Goal: Task Accomplishment & Management: Manage account settings

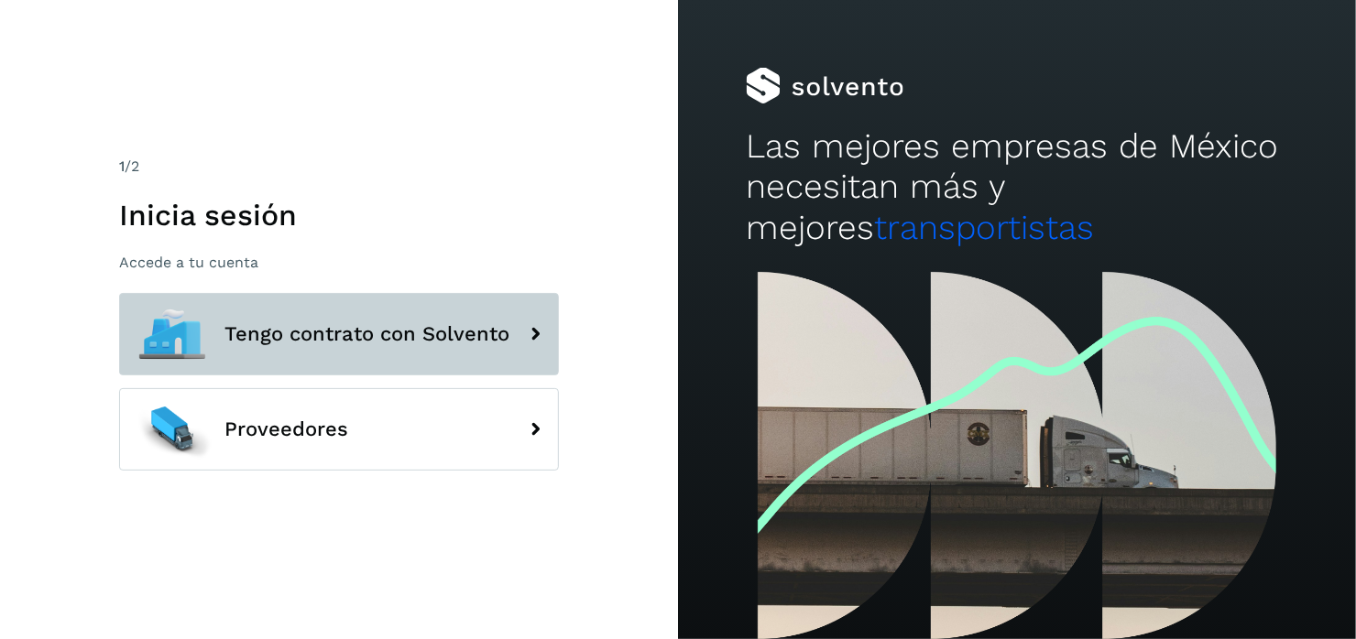
click at [442, 328] on span "Tengo contrato con Solvento" at bounding box center [366, 334] width 285 height 22
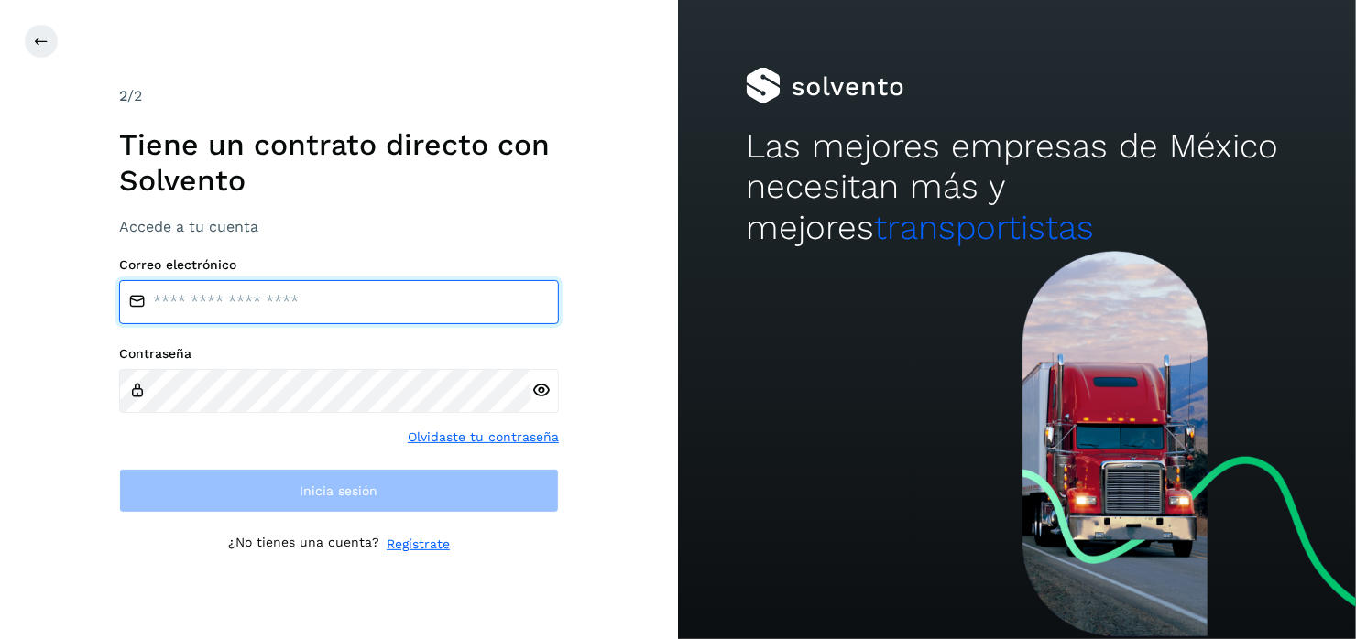
click at [180, 304] on input "email" at bounding box center [339, 302] width 440 height 44
type input "**********"
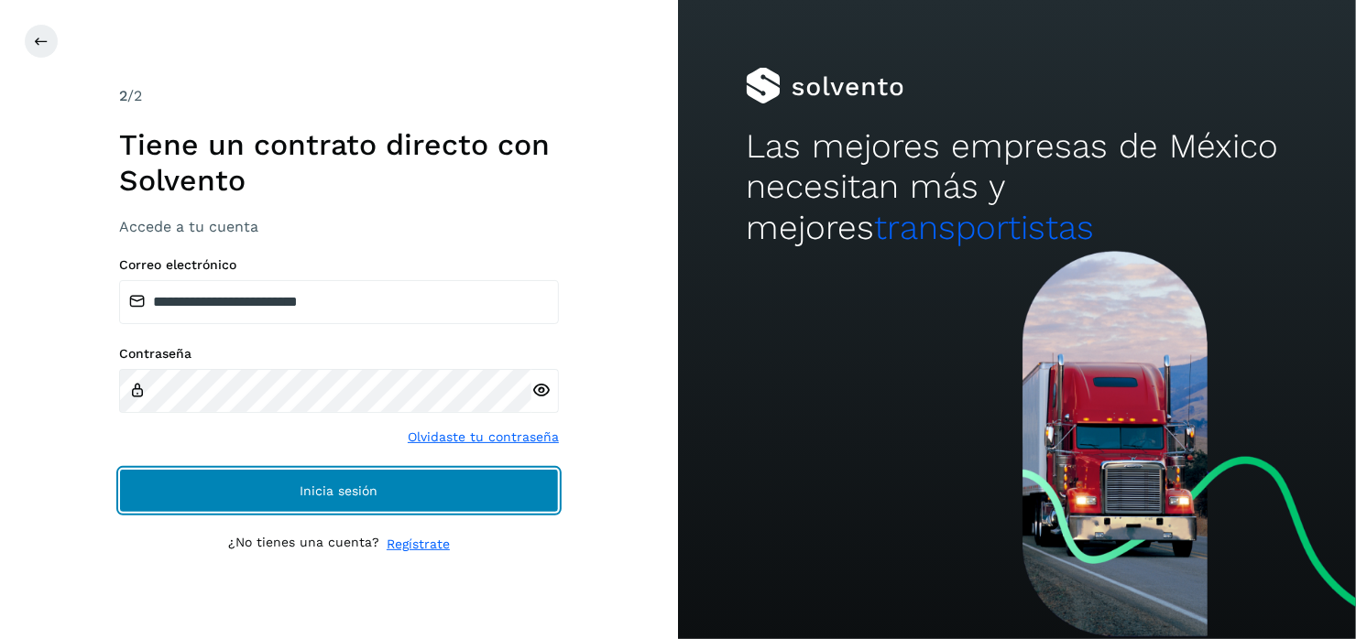
click at [311, 498] on button "Inicia sesión" at bounding box center [339, 491] width 440 height 44
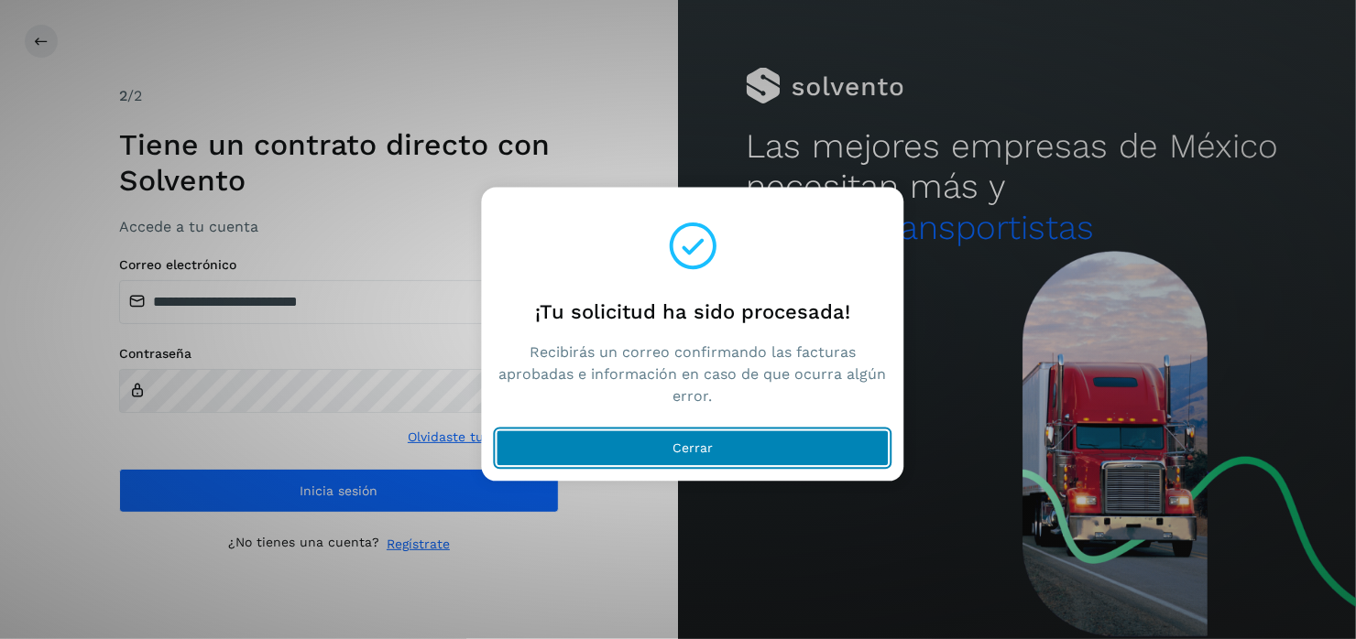
drag, startPoint x: 679, startPoint y: 450, endPoint x: 726, endPoint y: 429, distance: 51.3
click at [680, 450] on span "Cerrar" at bounding box center [692, 448] width 40 height 13
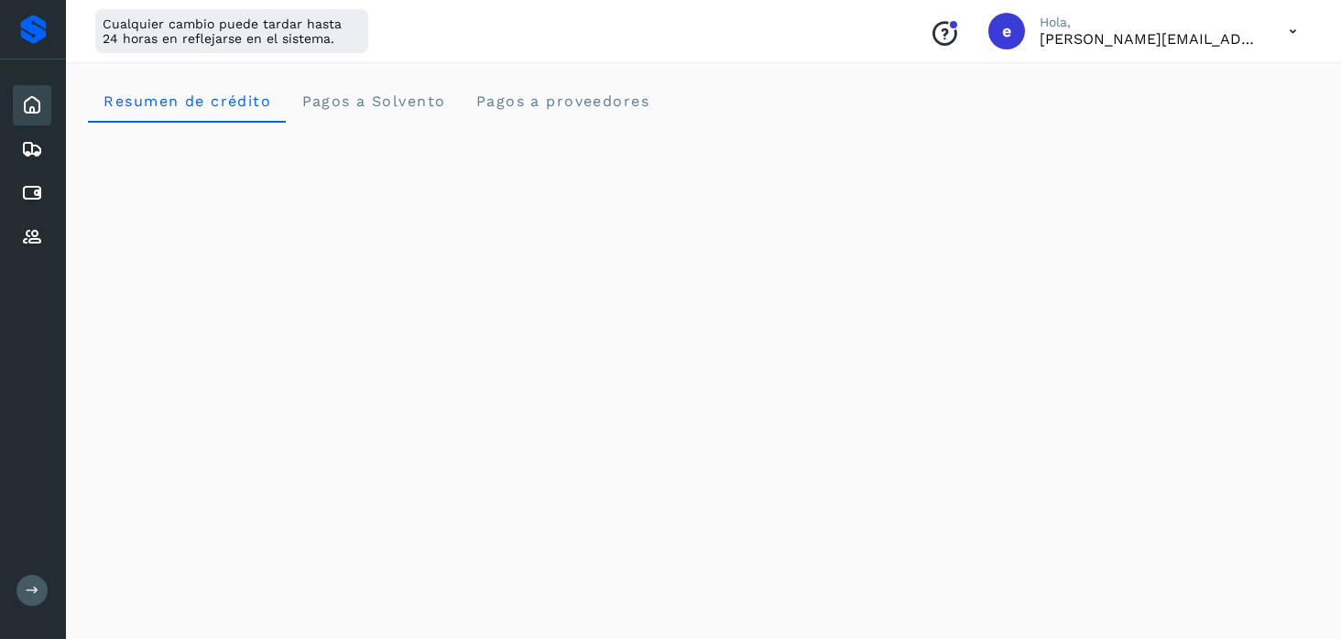
click at [1288, 36] on icon at bounding box center [1293, 32] width 38 height 38
click at [1175, 118] on div "Cerrar sesión" at bounding box center [1202, 118] width 218 height 35
